Goal: Task Accomplishment & Management: Manage account settings

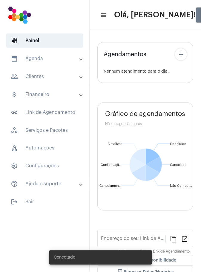
type input "[URL][DOMAIN_NAME]"
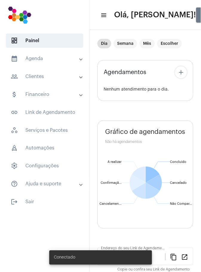
click at [47, 58] on mat-panel-title "calendar_month_outlined Agenda" at bounding box center [45, 58] width 69 height 7
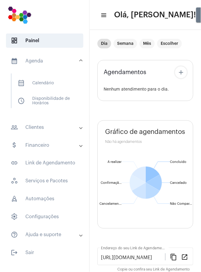
click at [55, 81] on span "calendar_month_outlined Calendário" at bounding box center [44, 83] width 63 height 14
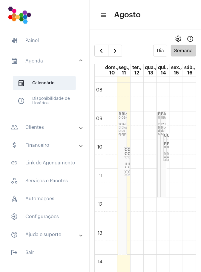
scroll to position [225, 0]
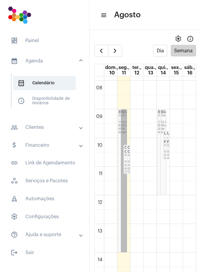
click at [124, 123] on link "Bloqueio 09:00 - 14:00 Bloqueio de agenda" at bounding box center [124, 180] width 6 height 143
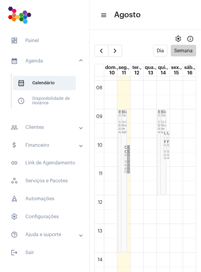
click at [128, 156] on link "CONSULTA CARDIO... 10:15 - 11:15 Agenda do Google" at bounding box center [128, 159] width 3 height 28
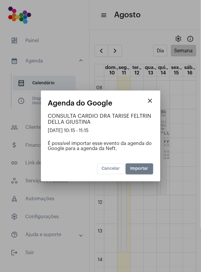
click at [175, 172] on div at bounding box center [100, 136] width 201 height 272
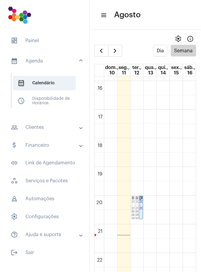
scroll to position [461, 0]
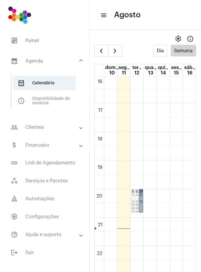
click at [141, 202] on link "[PERSON_NAME]... 20:00 - 20:50" at bounding box center [141, 201] width 4 height 24
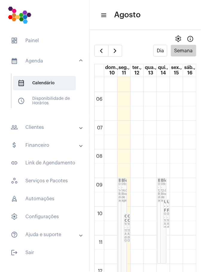
scroll to position [156, 0]
click at [165, 188] on link "Bloqueio 09:00 - 12:00 Bloqueio de agenda" at bounding box center [164, 222] width 6 height 86
click at [168, 215] on link "Ultralitho - Fr... 09:45 - 10:45 Agenda do Google" at bounding box center [168, 214] width 3 height 28
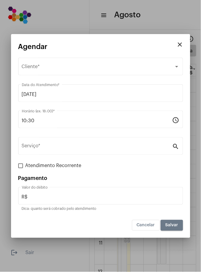
click at [150, 227] on span "Cancelar" at bounding box center [146, 225] width 18 height 4
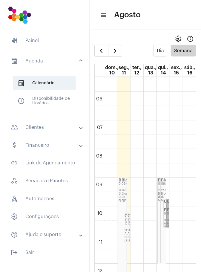
scroll to position [157, 0]
click at [170, 210] on td at bounding box center [150, 214] width 92 height 14
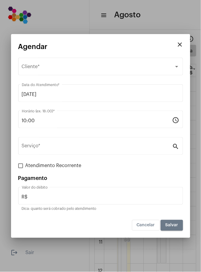
click at [150, 225] on span "Cancelar" at bounding box center [146, 225] width 18 height 4
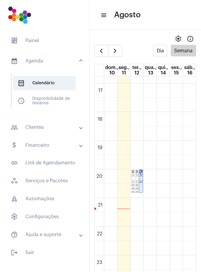
scroll to position [12, 0]
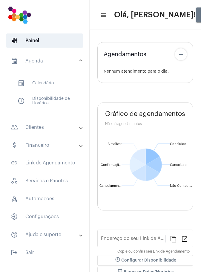
type input "[URL][DOMAIN_NAME]"
